Goal: Task Accomplishment & Management: Complete application form

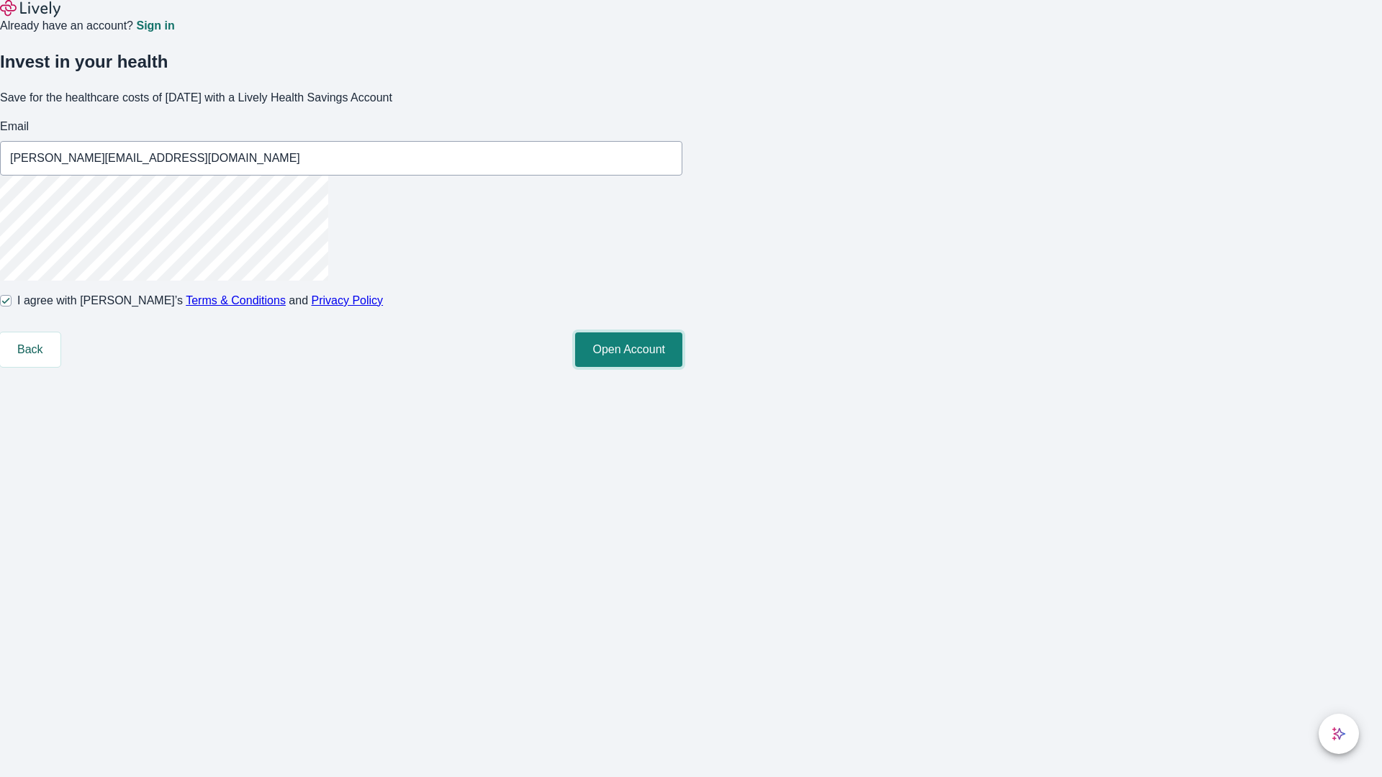
click at [682, 367] on button "Open Account" at bounding box center [628, 349] width 107 height 35
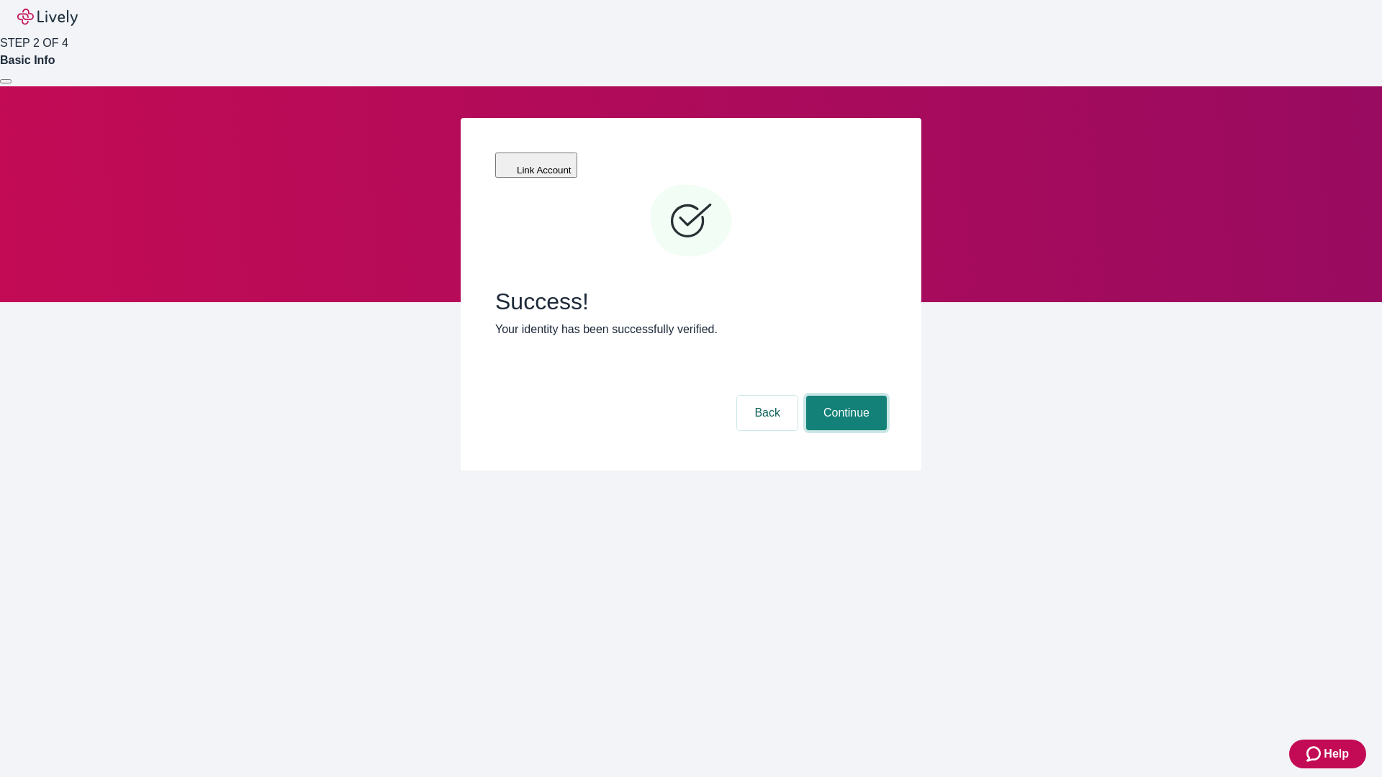
click at [844, 396] on button "Continue" at bounding box center [846, 413] width 81 height 35
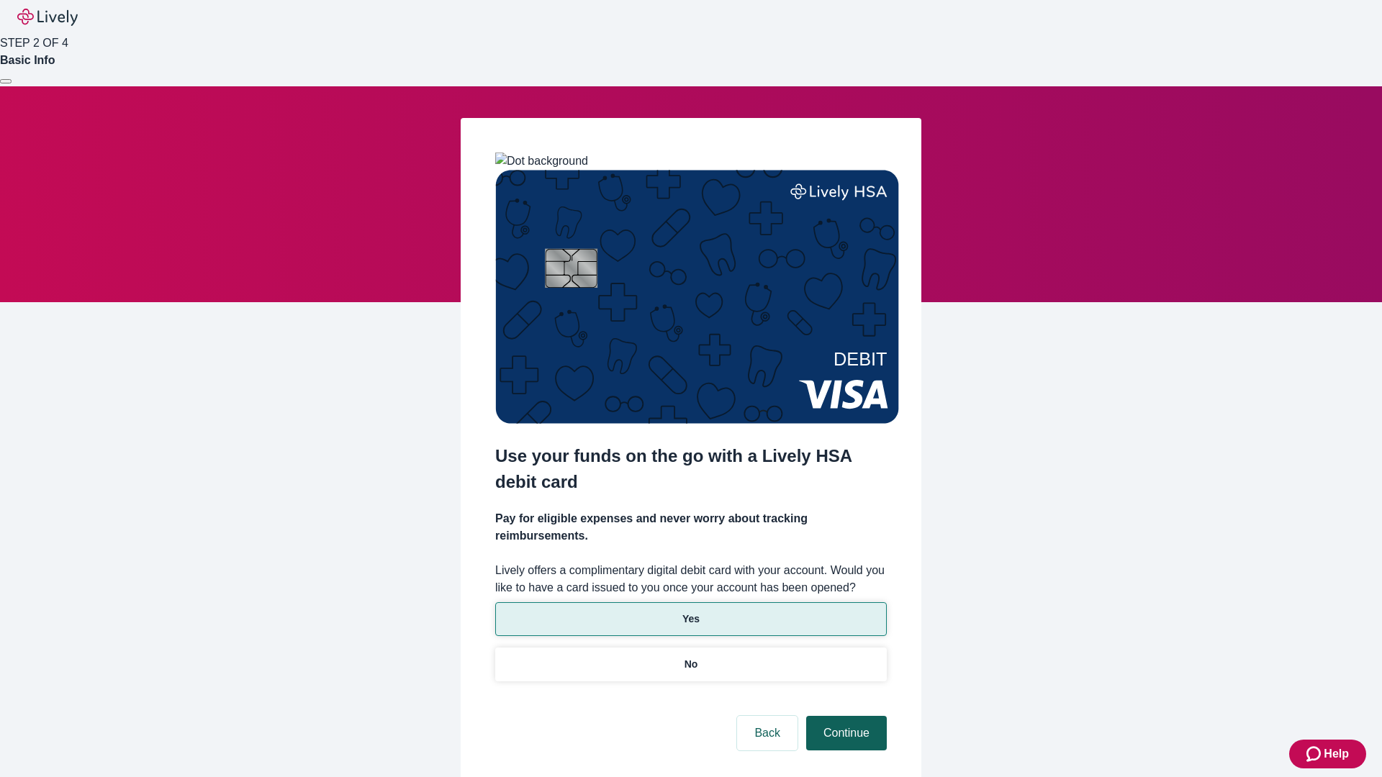
click at [690, 657] on p "No" at bounding box center [691, 664] width 14 height 15
click at [844, 716] on button "Continue" at bounding box center [846, 733] width 81 height 35
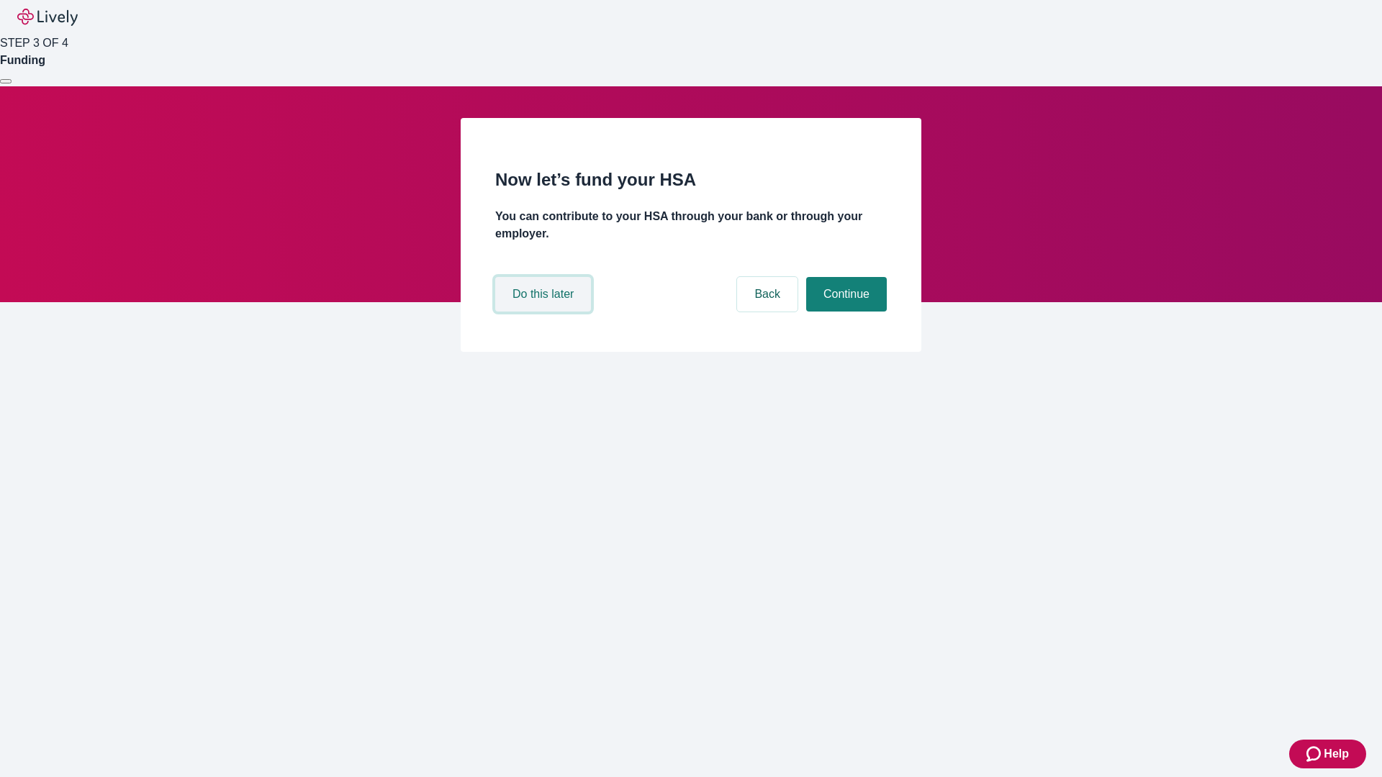
click at [545, 312] on button "Do this later" at bounding box center [543, 294] width 96 height 35
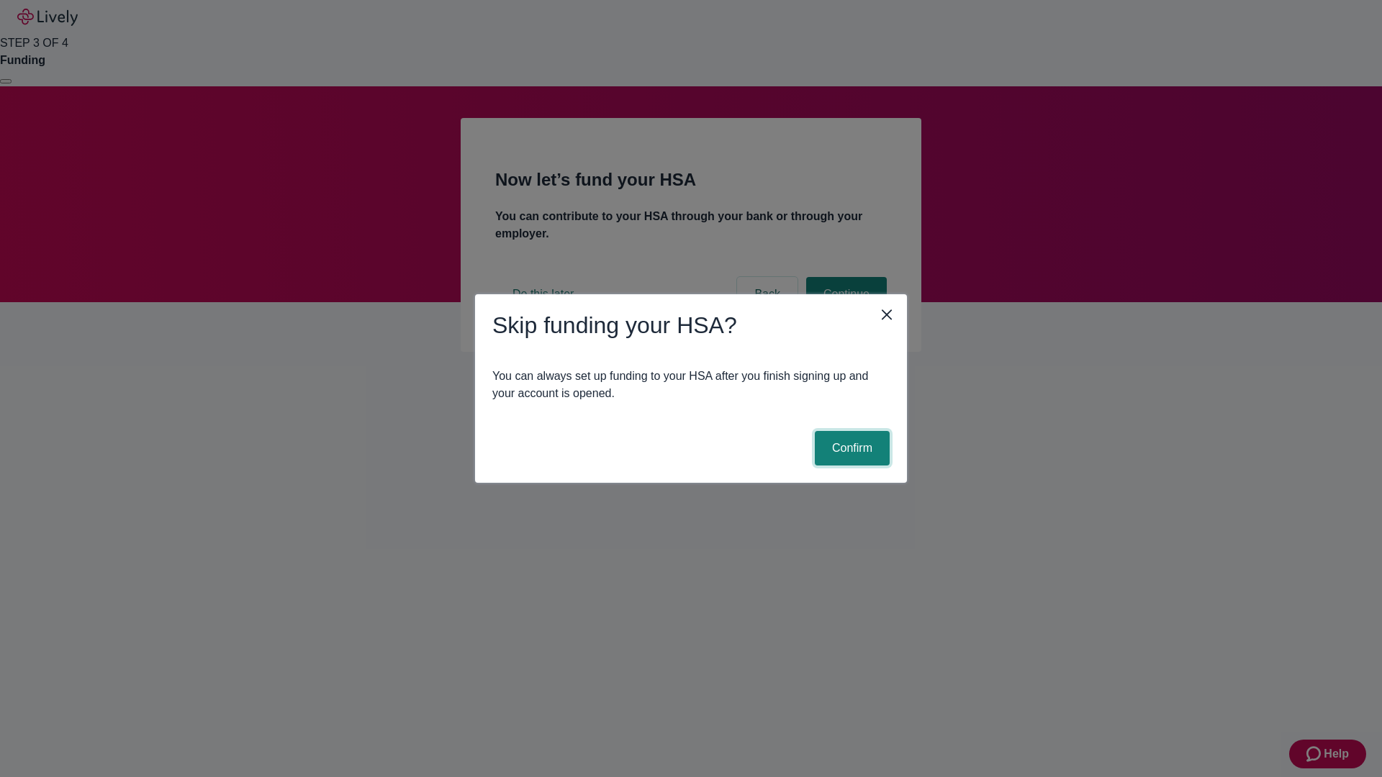
click at [850, 448] on button "Confirm" at bounding box center [852, 448] width 75 height 35
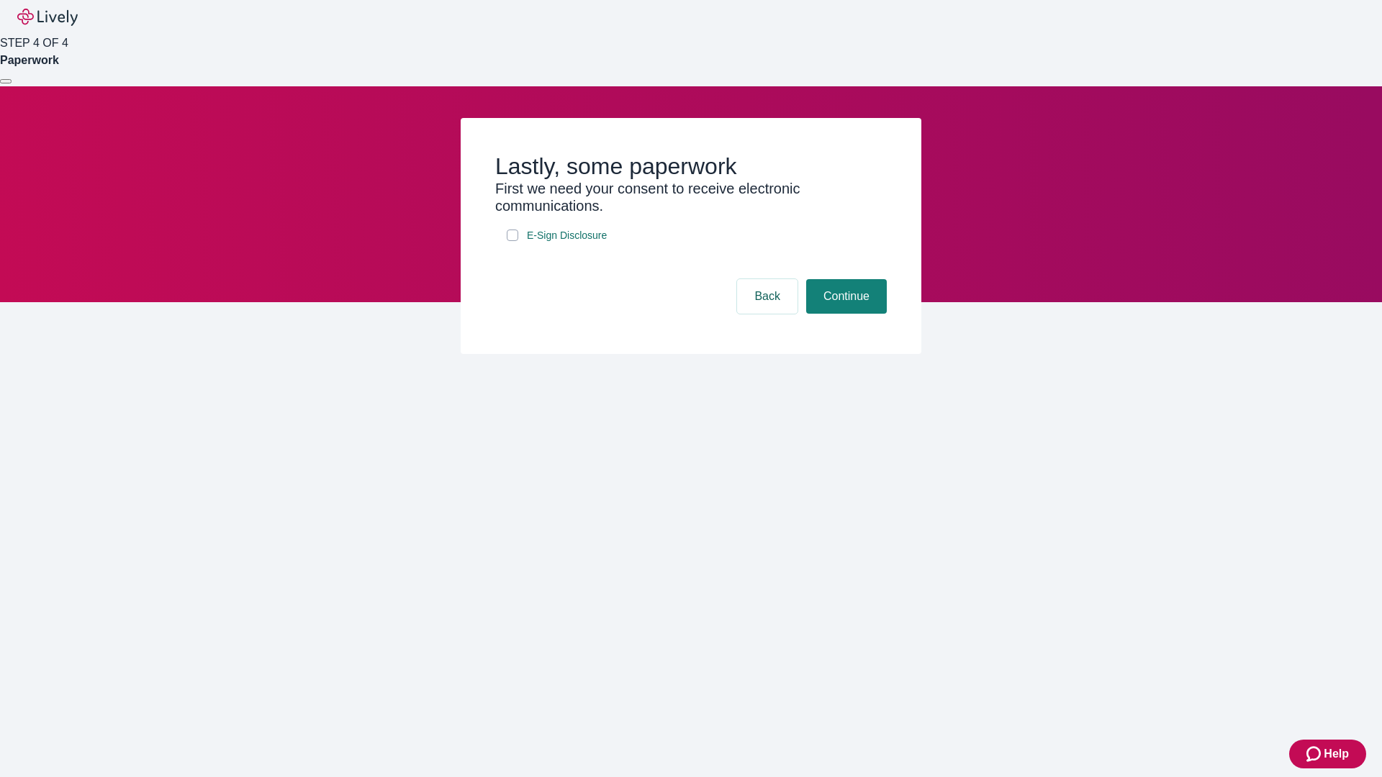
click at [512, 241] on input "E-Sign Disclosure" at bounding box center [513, 236] width 12 height 12
checkbox input "true"
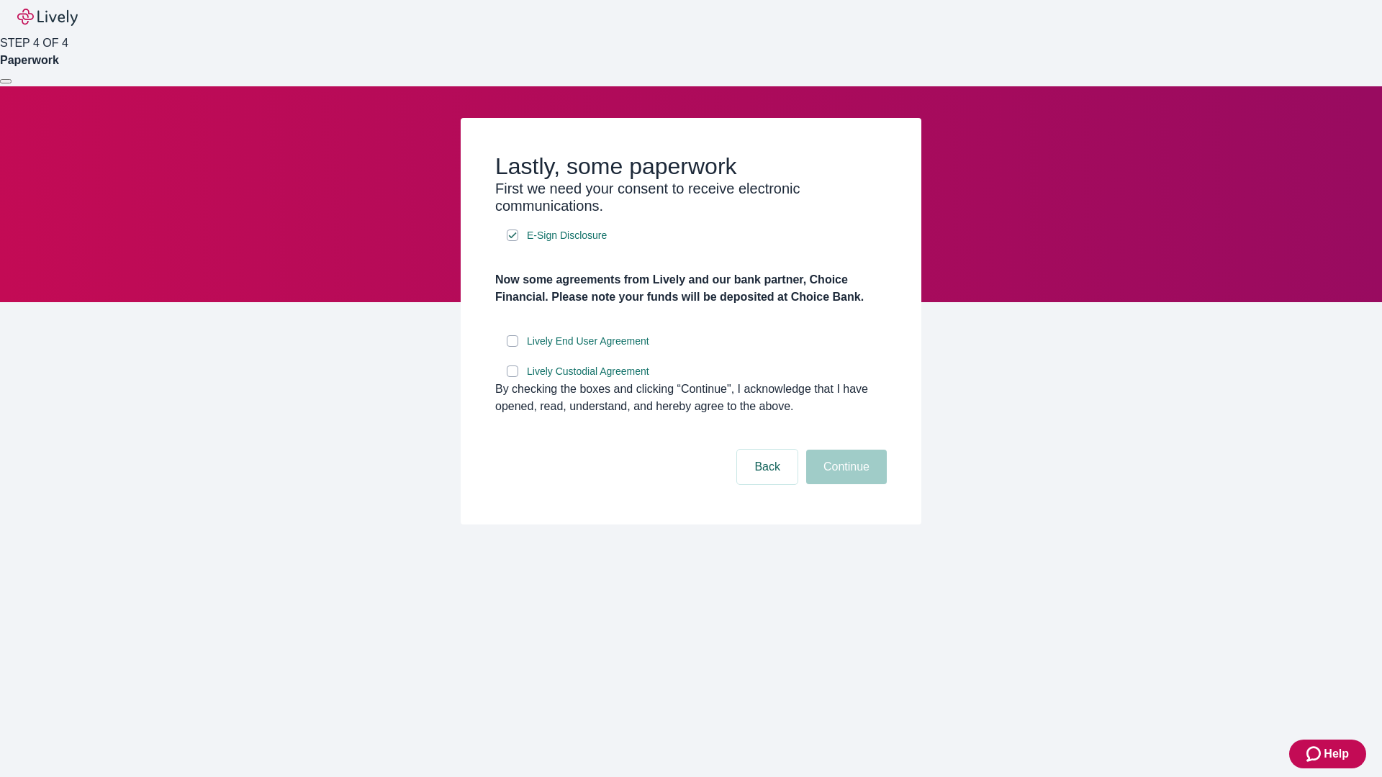
click at [512, 347] on input "Lively End User Agreement" at bounding box center [513, 341] width 12 height 12
checkbox input "true"
click at [512, 377] on input "Lively Custodial Agreement" at bounding box center [513, 372] width 12 height 12
checkbox input "true"
click at [844, 484] on button "Continue" at bounding box center [846, 467] width 81 height 35
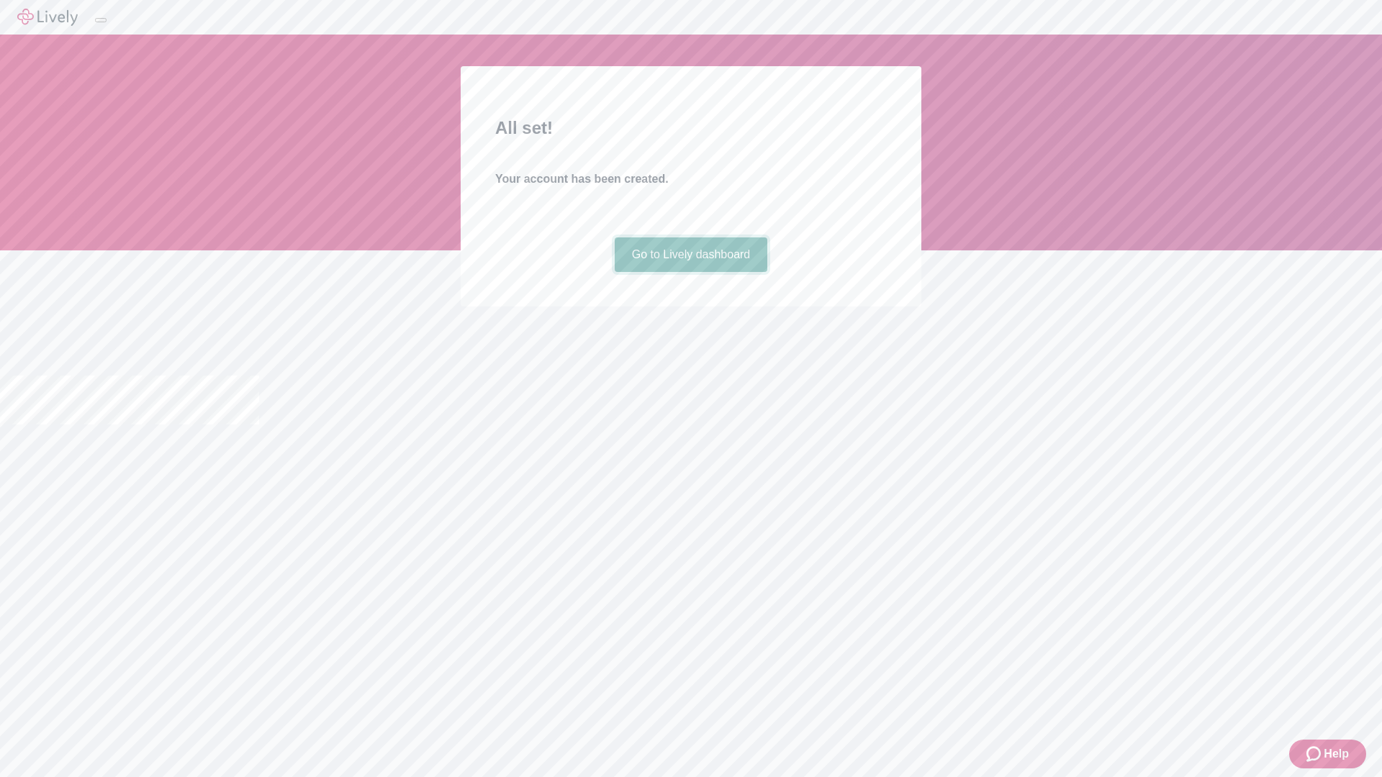
click at [690, 272] on link "Go to Lively dashboard" at bounding box center [691, 254] width 153 height 35
